Goal: Download file/media

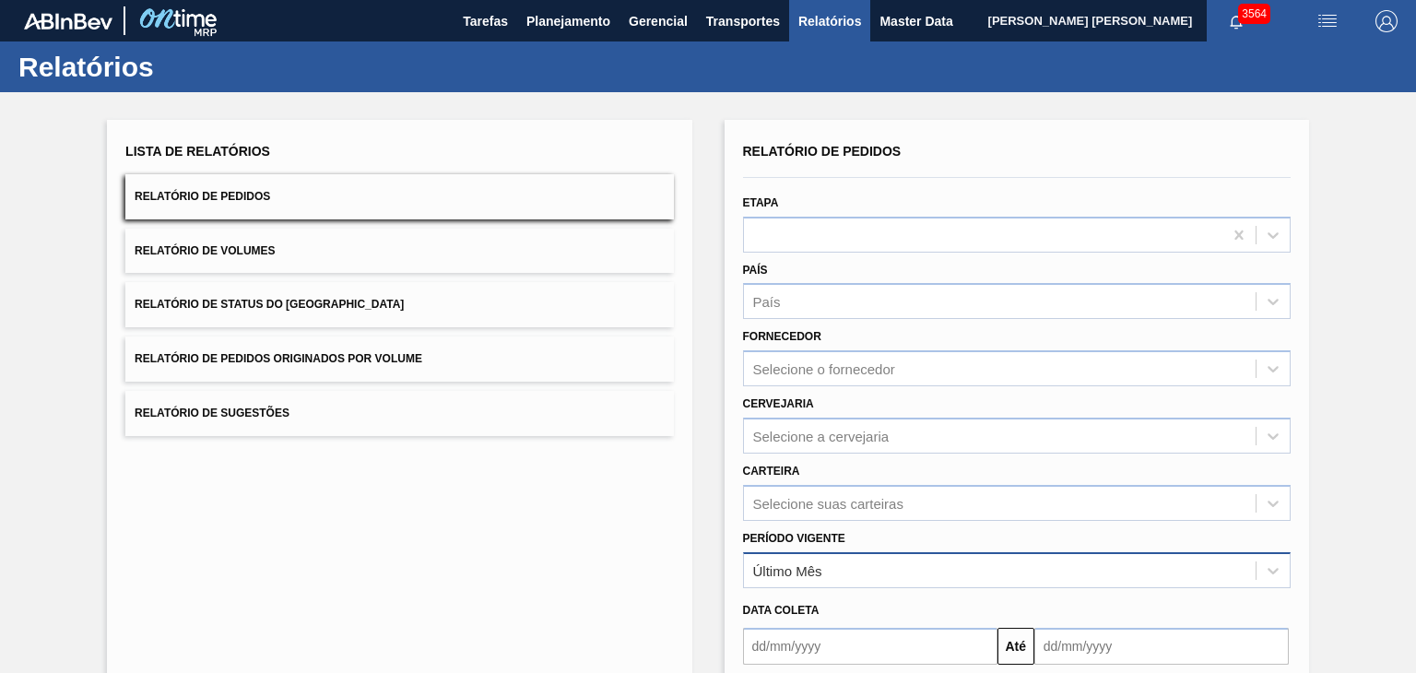
scroll to position [177, 0]
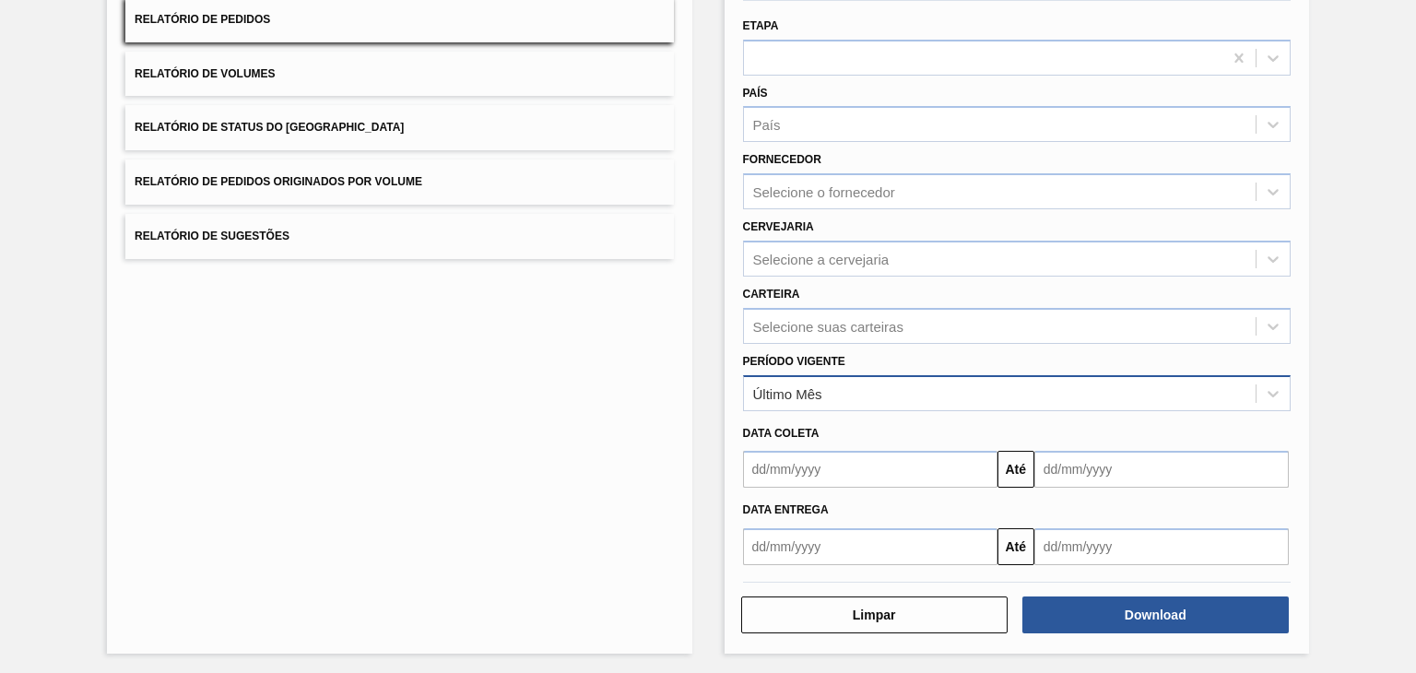
click at [883, 384] on div "Último Mês" at bounding box center [1000, 393] width 512 height 27
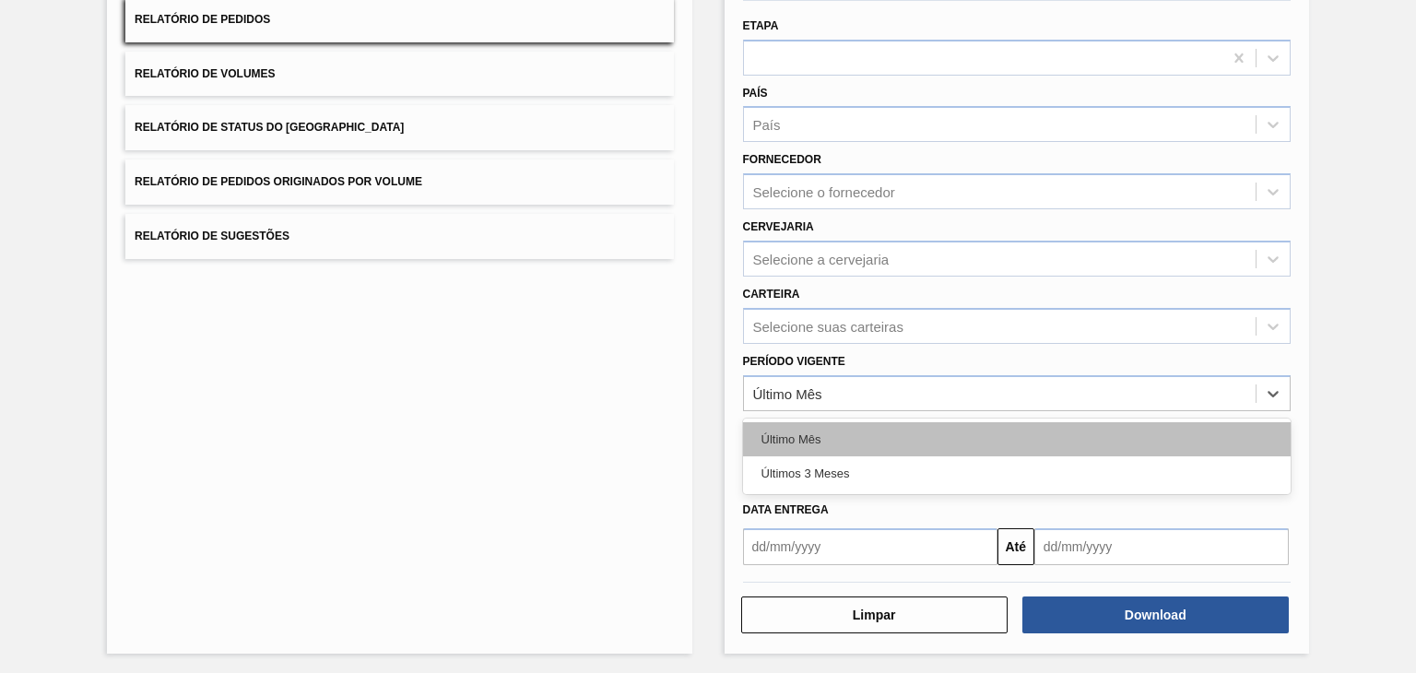
click at [852, 439] on div "Último Mês" at bounding box center [1016, 439] width 547 height 34
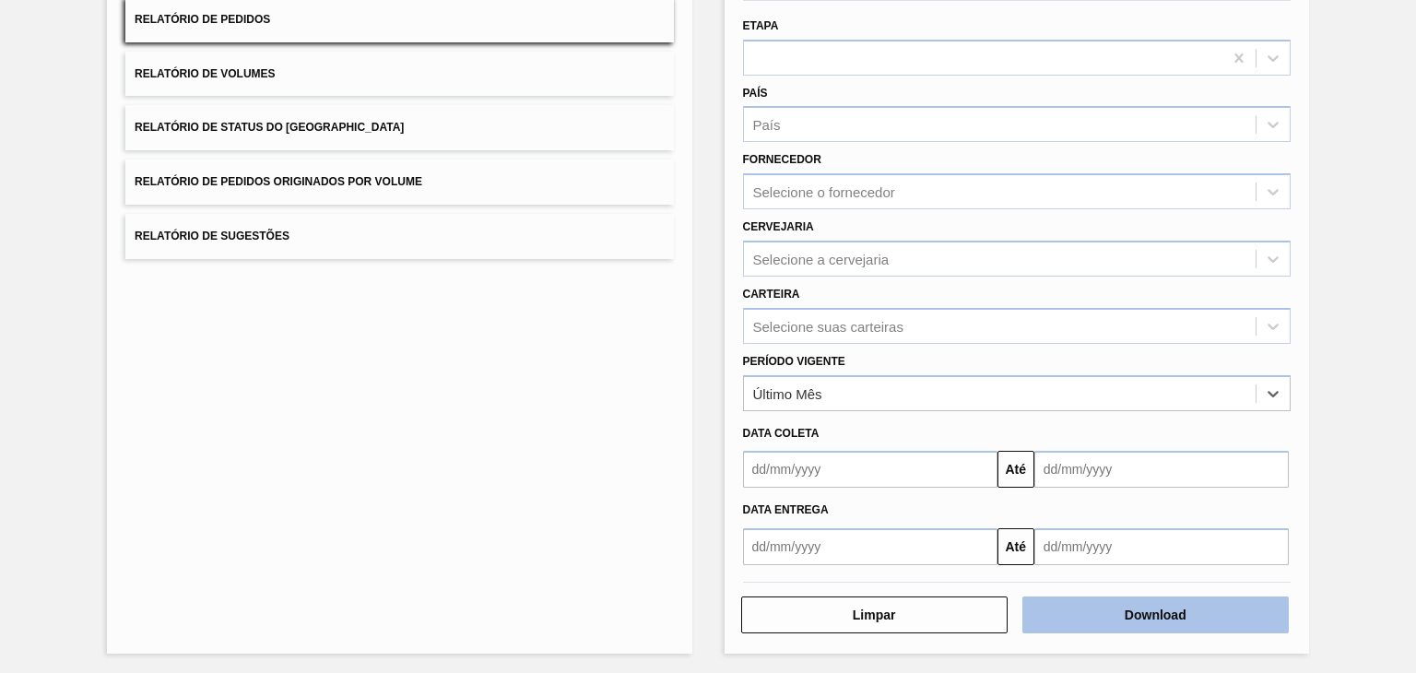
click at [1174, 617] on button "Download" at bounding box center [1155, 614] width 266 height 37
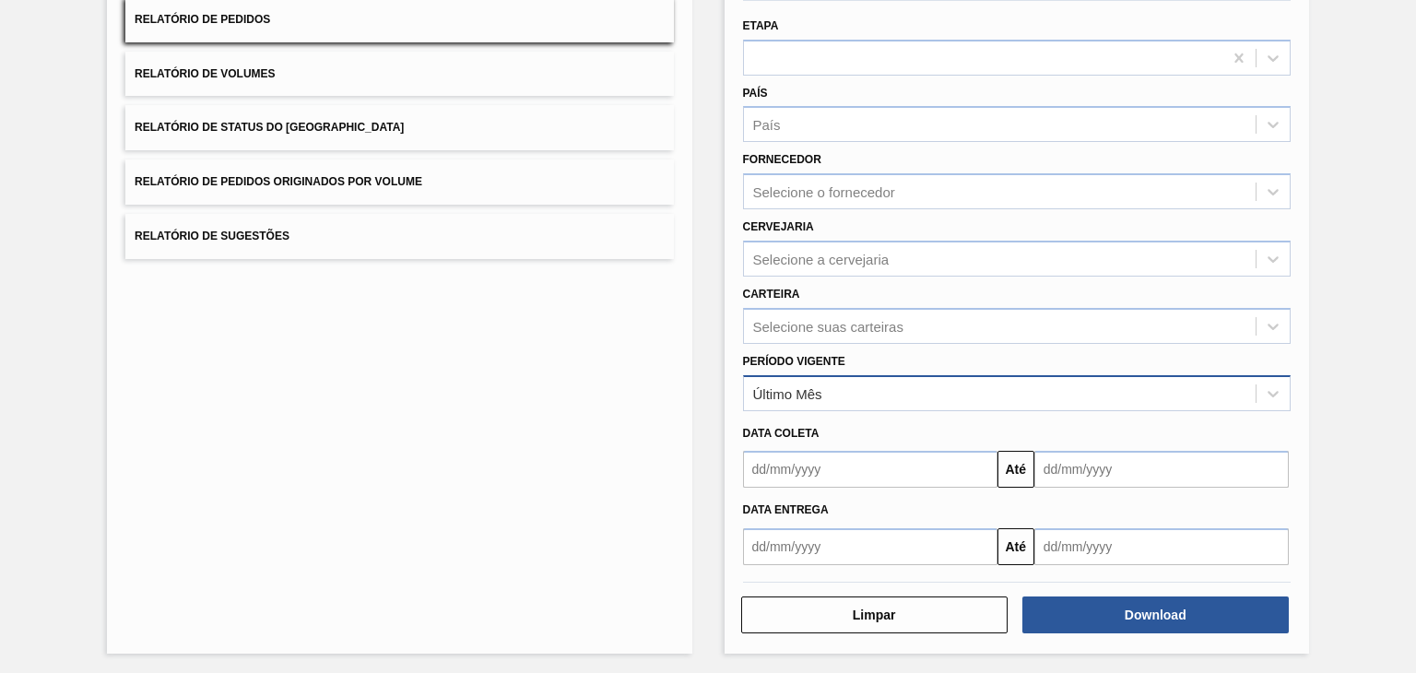
click at [863, 384] on div "Último Mês" at bounding box center [1000, 393] width 512 height 27
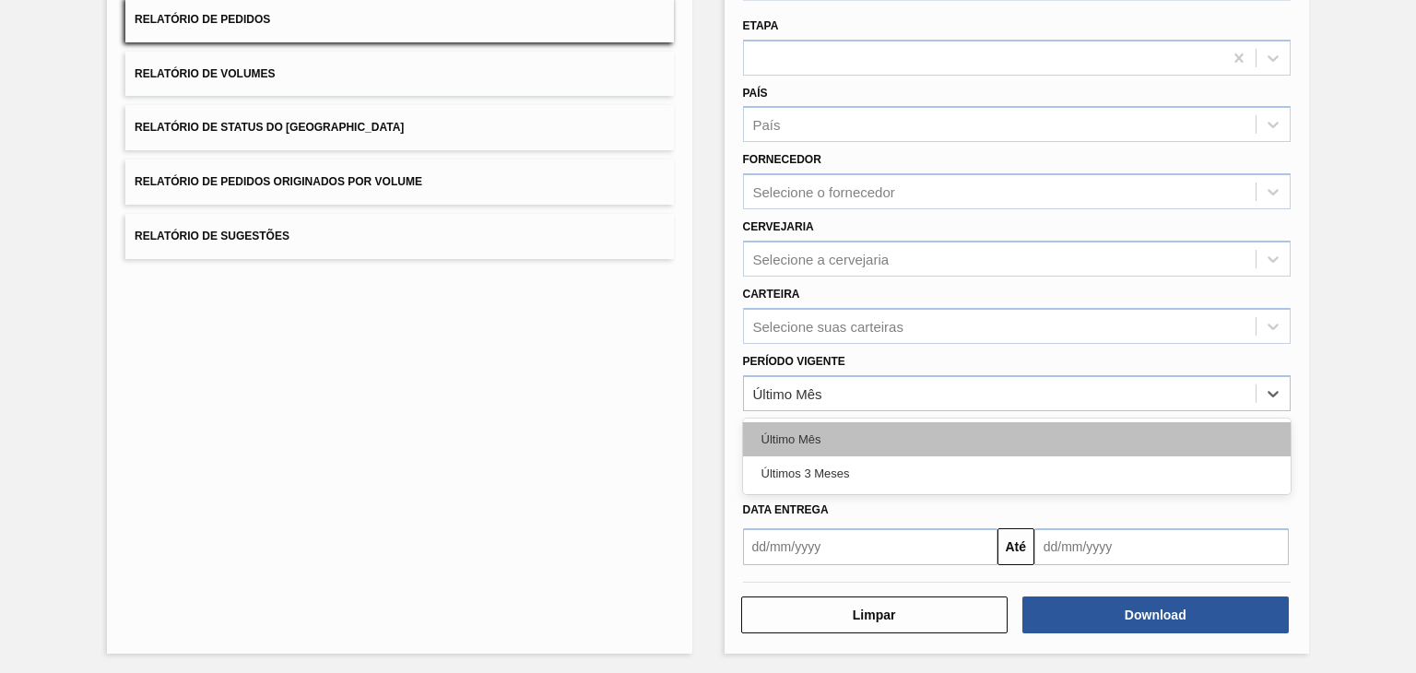
click at [844, 429] on div "Último Mês" at bounding box center [1016, 439] width 547 height 34
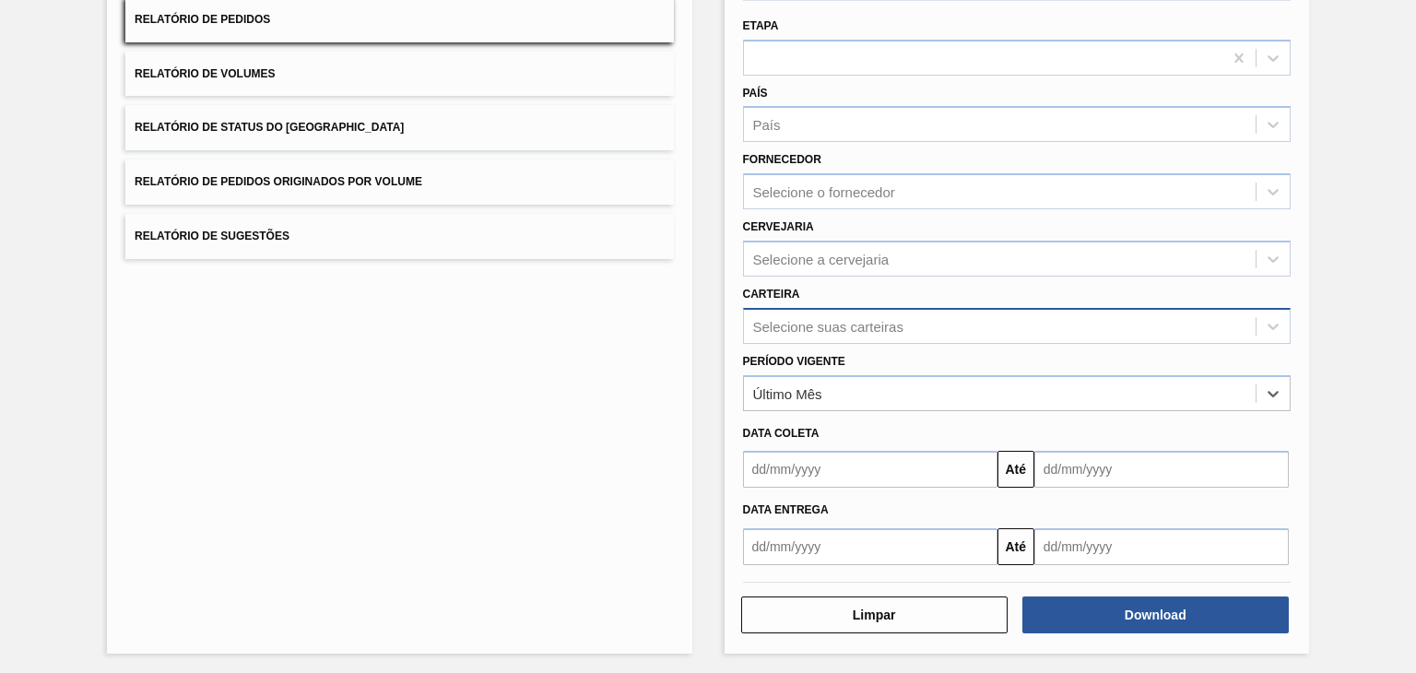
click at [899, 312] on div "Selecione suas carteiras" at bounding box center [1000, 325] width 512 height 27
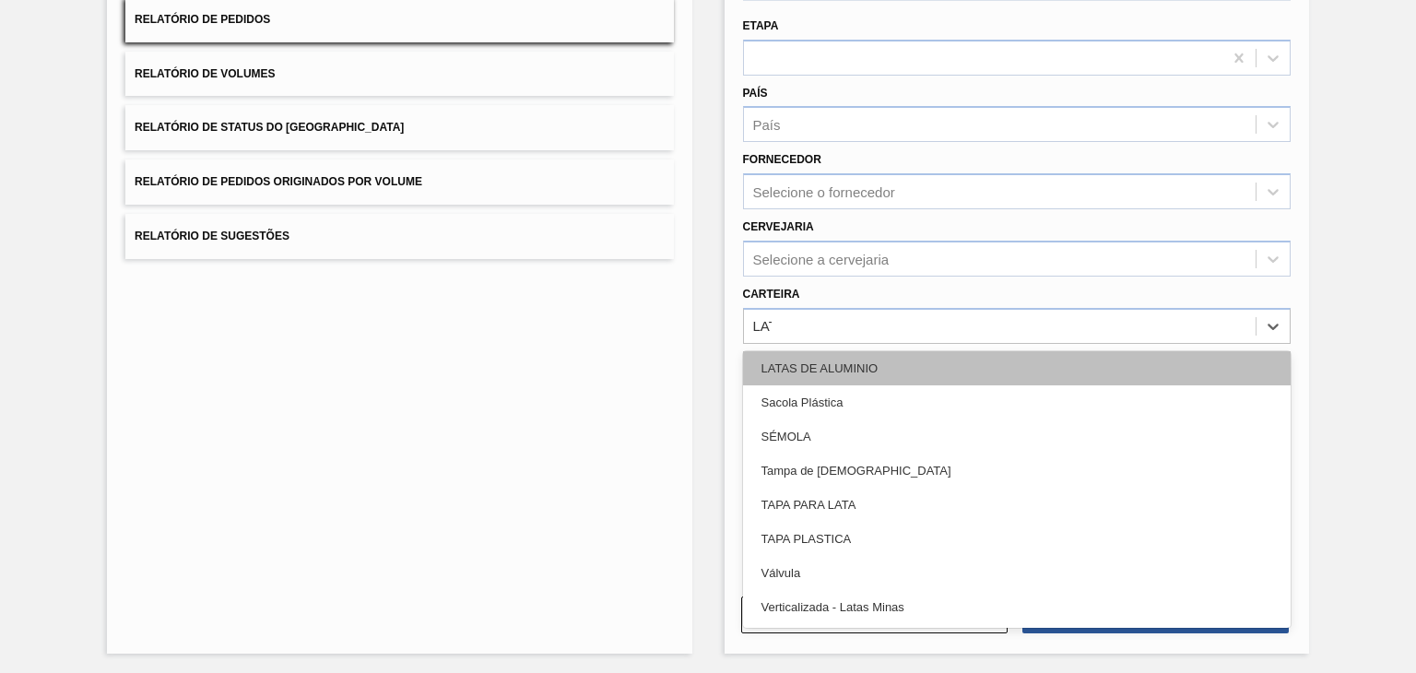
scroll to position [0, 0]
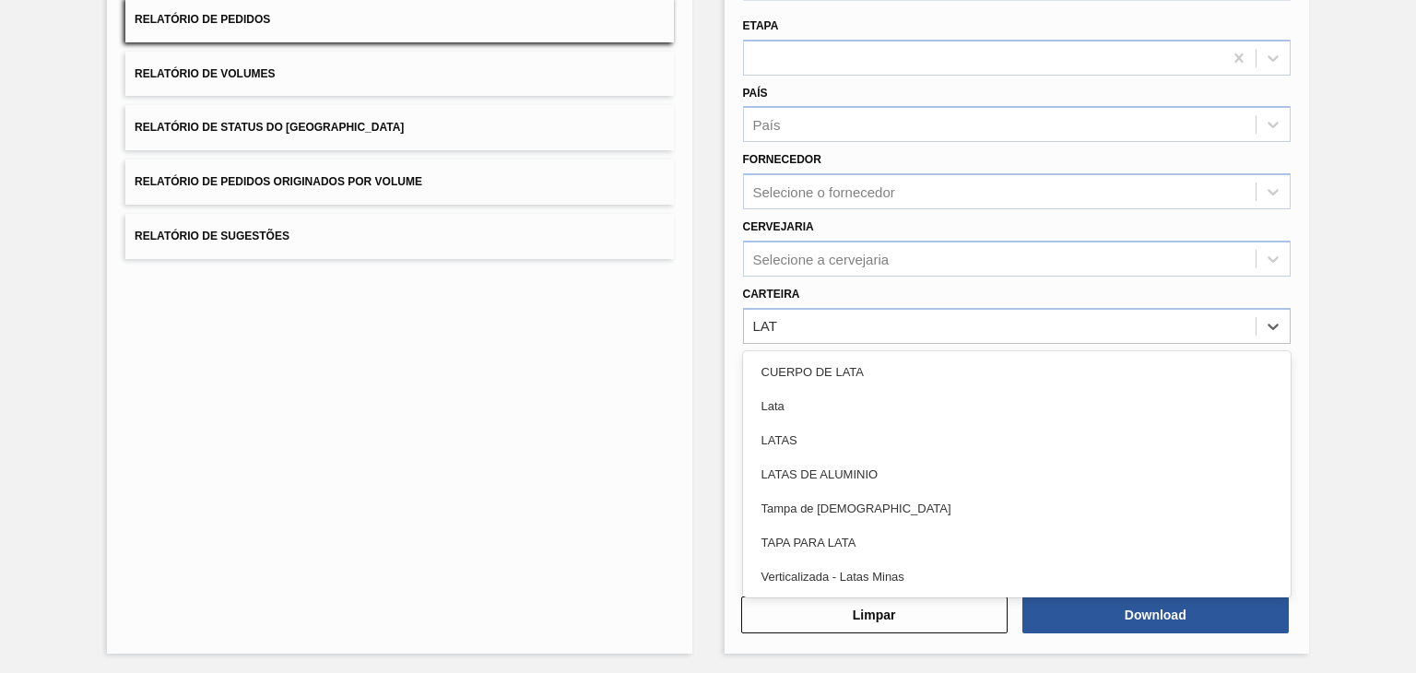
type input "LATA"
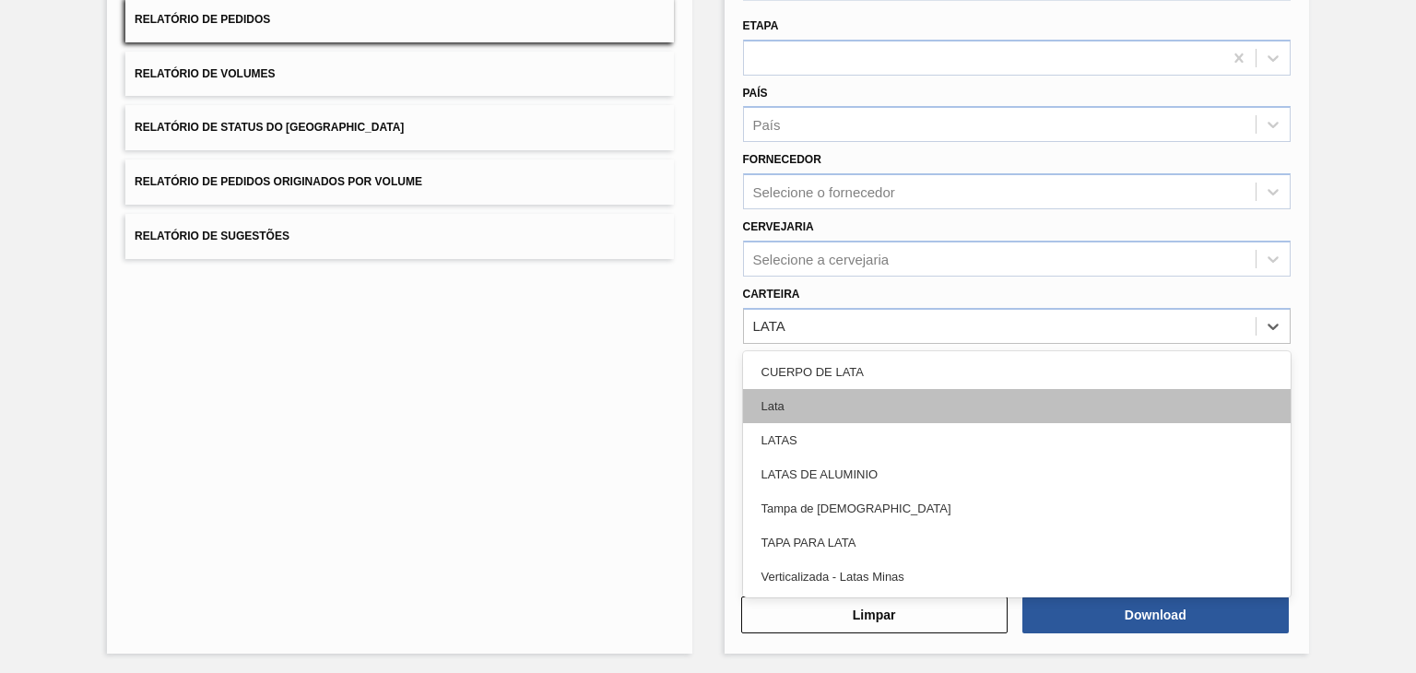
click at [892, 414] on div "Lata" at bounding box center [1016, 406] width 547 height 34
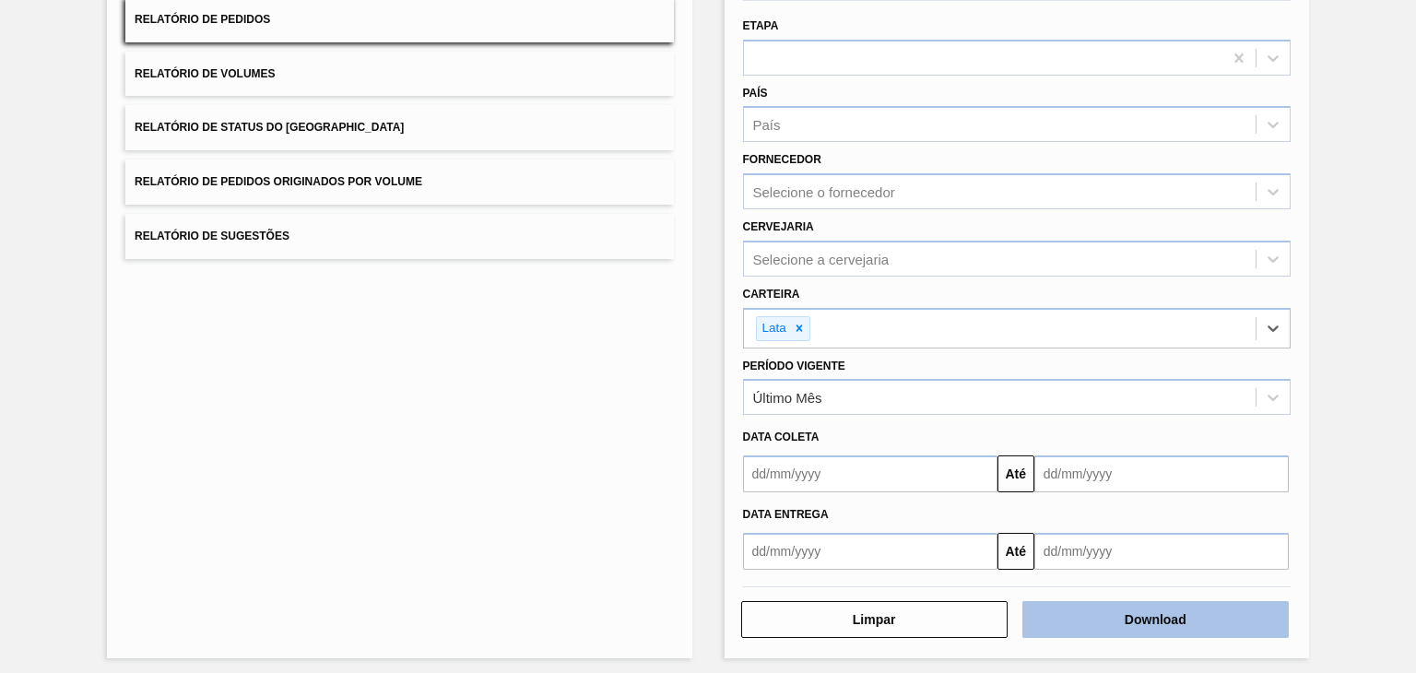
click at [1209, 626] on button "Download" at bounding box center [1155, 619] width 266 height 37
